Goal: Task Accomplishment & Management: Manage account settings

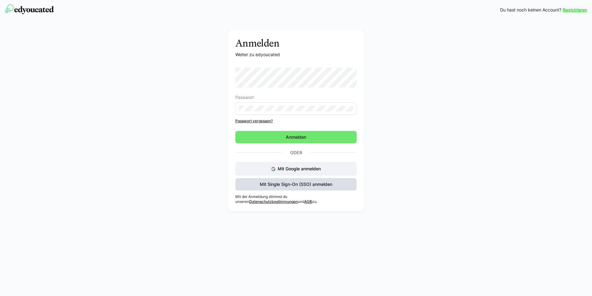
click at [280, 185] on span "Mit Single Sign-On (SSO) anmelden" at bounding box center [296, 184] width 74 height 6
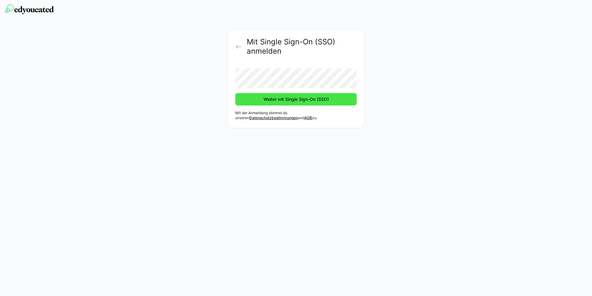
click at [275, 102] on span "Weiter mit Single Sign-On (SSO)" at bounding box center [296, 99] width 67 height 6
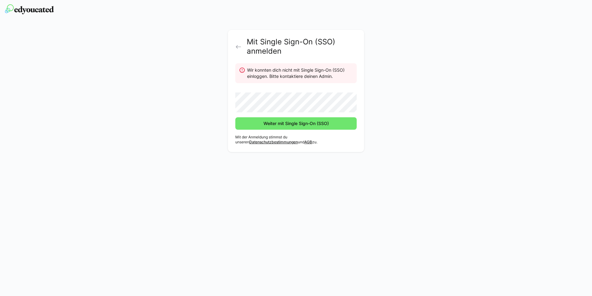
click at [238, 47] on eds-icon at bounding box center [238, 47] width 6 height 6
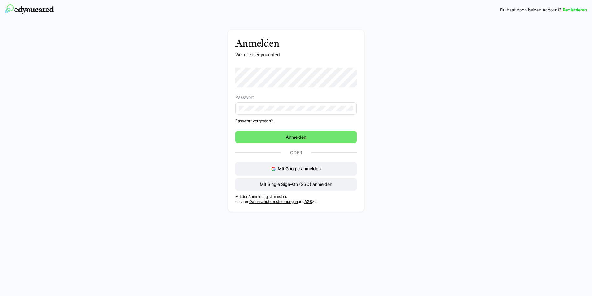
click at [285, 104] on eds-input at bounding box center [295, 108] width 121 height 12
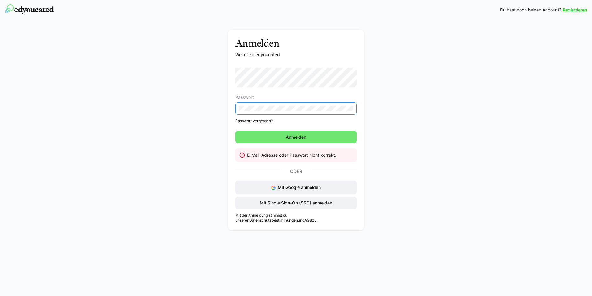
click at [263, 120] on link "Passwort vergessen?" at bounding box center [295, 120] width 121 height 5
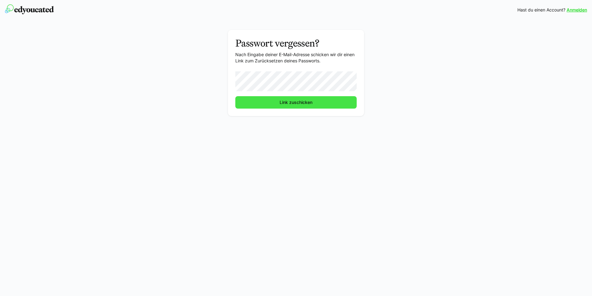
click at [288, 106] on span "Link zuschicken" at bounding box center [295, 102] width 121 height 12
